Goal: Task Accomplishment & Management: Complete application form

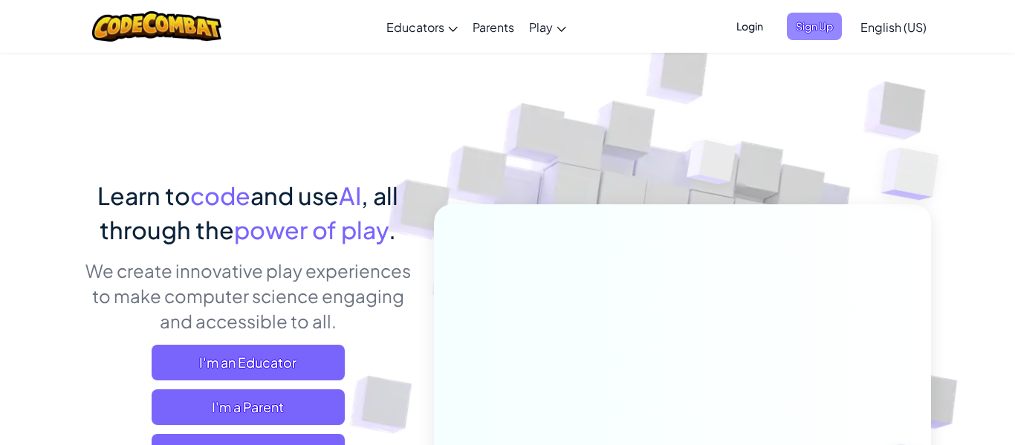
click at [820, 30] on span "Sign Up" at bounding box center [814, 26] width 55 height 27
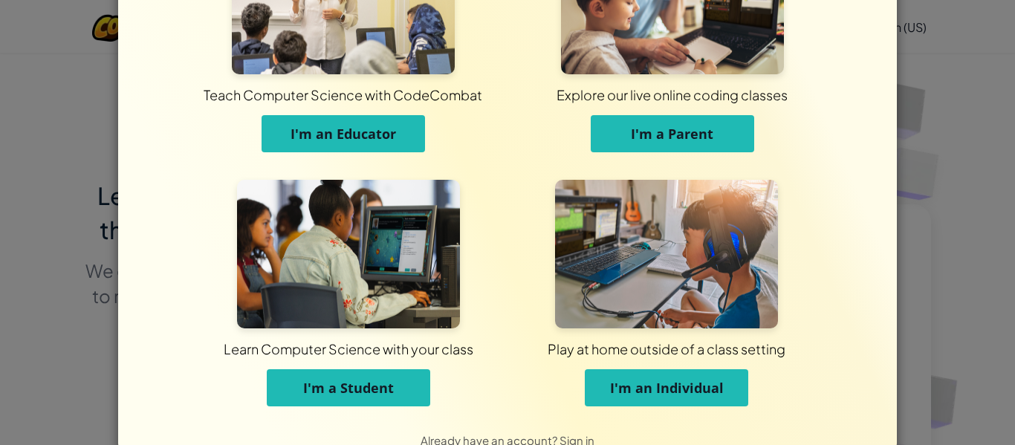
scroll to position [117, 0]
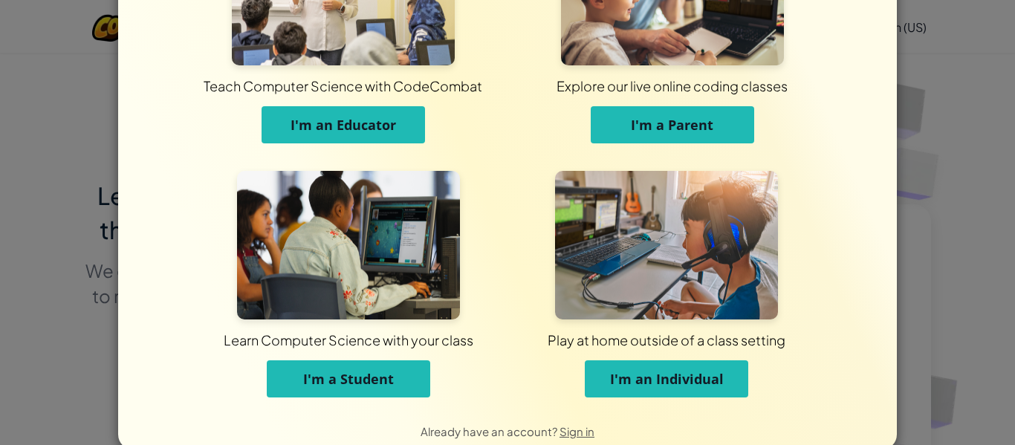
click at [656, 385] on span "I'm an Individual" at bounding box center [667, 379] width 114 height 18
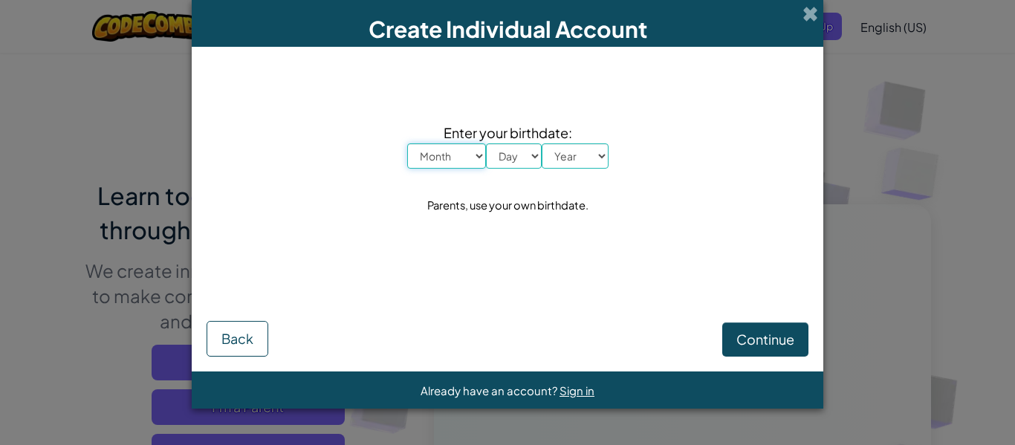
scroll to position [0, 0]
click at [444, 160] on select "Month January February March April May June July August September October Novem…" at bounding box center [446, 155] width 79 height 25
select select "5"
click at [407, 143] on select "Month January February March April May June July August September October Novem…" at bounding box center [446, 155] width 79 height 25
click at [511, 161] on select "Day 1 2 3 4 5 6 7 8 9 10 11 12 13 14 15 16 17 18 19 20 21 22 23 24 25 26 27 28 …" at bounding box center [514, 155] width 56 height 25
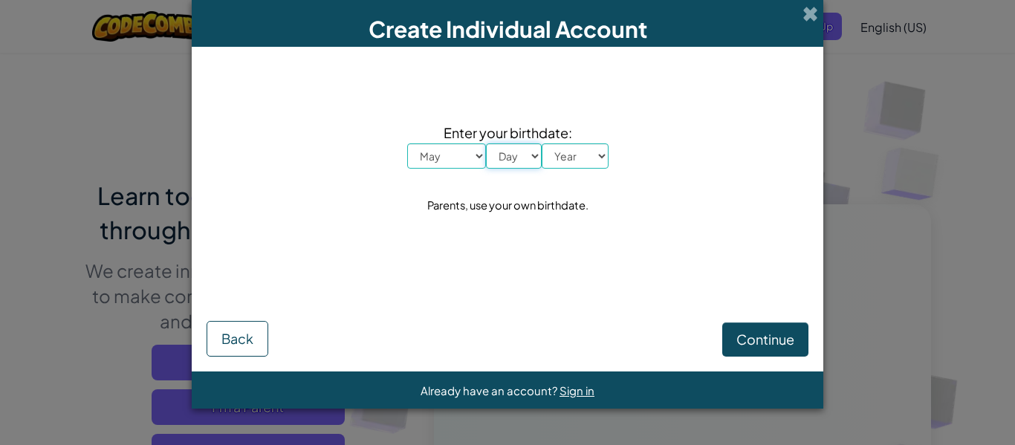
select select "28"
click at [486, 143] on select "Day 1 2 3 4 5 6 7 8 9 10 11 12 13 14 15 16 17 18 19 20 21 22 23 24 25 26 27 28 …" at bounding box center [514, 155] width 56 height 25
click at [585, 155] on select "Year [DATE] 2024 2023 2022 2021 2020 2019 2018 2017 2016 2015 2014 2013 2012 20…" at bounding box center [575, 155] width 67 height 25
select select "2010"
click at [542, 143] on select "Year [DATE] 2024 2023 2022 2021 2020 2019 2018 2017 2016 2015 2014 2013 2012 20…" at bounding box center [575, 155] width 67 height 25
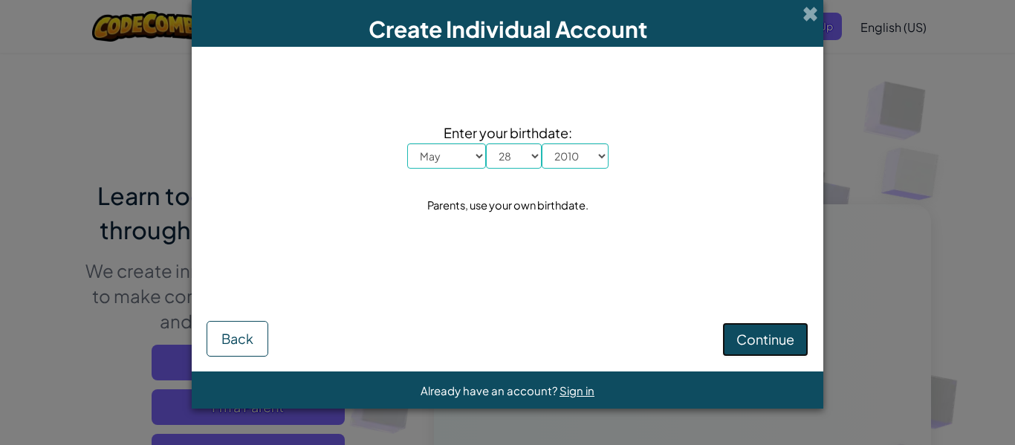
click at [773, 331] on span "Continue" at bounding box center [765, 339] width 58 height 17
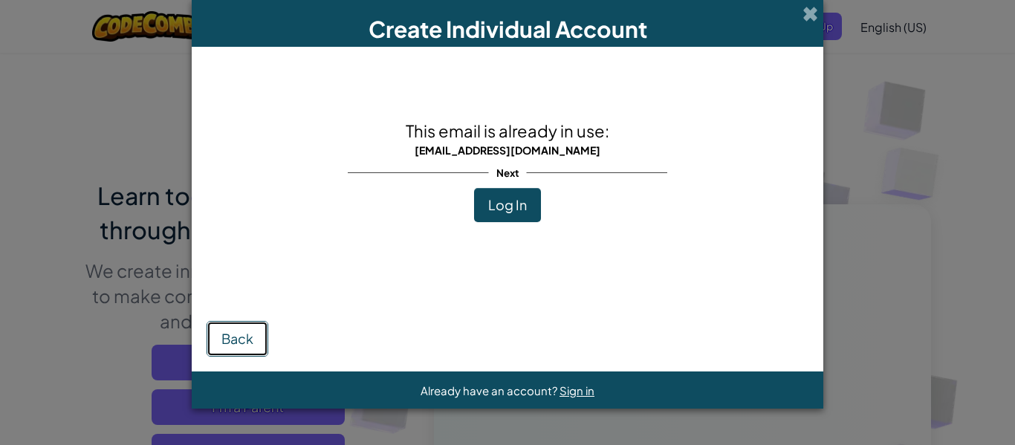
click at [217, 337] on button "Back" at bounding box center [238, 339] width 62 height 36
click at [504, 213] on button "Log In" at bounding box center [507, 205] width 67 height 34
